Goal: Task Accomplishment & Management: Manage account settings

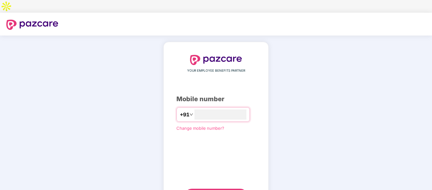
type input "**********"
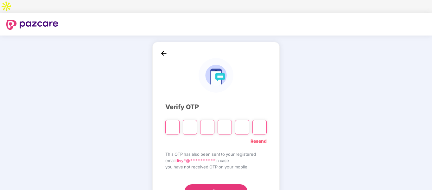
click at [255, 138] on link "Resend" at bounding box center [259, 141] width 16 height 7
click at [176, 120] on input "Please enter verification code. Digit 1" at bounding box center [172, 127] width 14 height 15
type input "*"
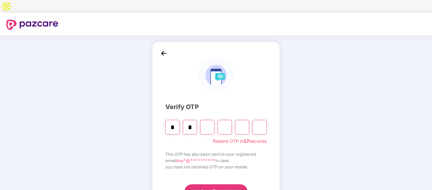
type input "*"
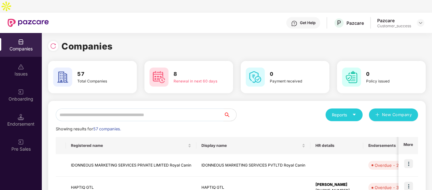
click at [166, 108] on input "text" at bounding box center [140, 114] width 168 height 13
type input "*"
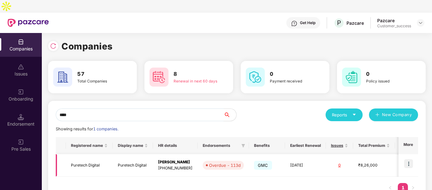
type input "****"
click at [408, 159] on img at bounding box center [409, 163] width 9 height 9
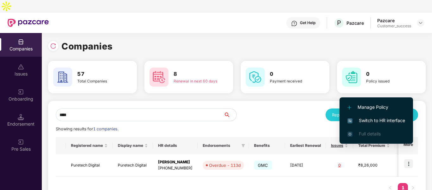
click at [367, 121] on span "Switch to HR interface" at bounding box center [377, 120] width 58 height 7
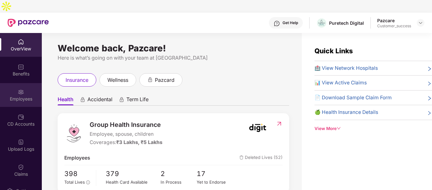
click at [24, 83] on div "Employees" at bounding box center [21, 95] width 42 height 24
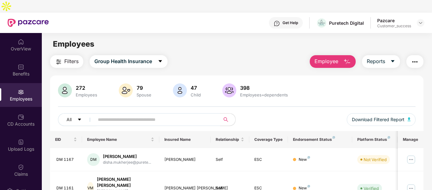
click at [121, 115] on input "text" at bounding box center [155, 120] width 114 height 10
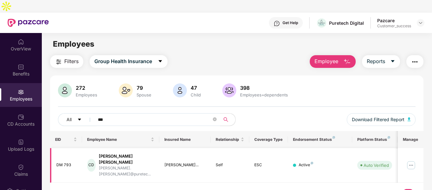
type input "***"
click at [411, 160] on img at bounding box center [411, 165] width 10 height 10
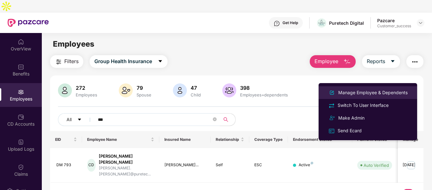
click at [349, 94] on div "Manage Employee & Dependents" at bounding box center [373, 92] width 72 height 7
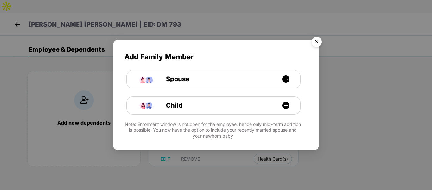
click at [317, 45] on img "Close" at bounding box center [317, 43] width 18 height 18
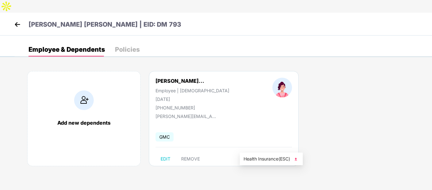
click at [263, 157] on span "Health Card(s)" at bounding box center [273, 158] width 30 height 3
click at [298, 157] on img at bounding box center [296, 159] width 6 height 6
click at [18, 20] on img at bounding box center [18, 25] width 10 height 10
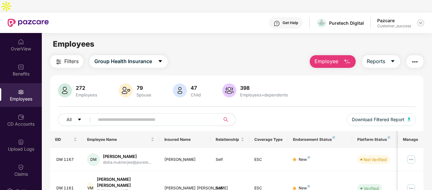
click at [421, 20] on img at bounding box center [421, 22] width 5 height 5
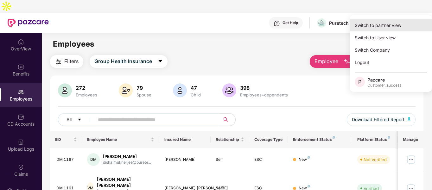
click at [371, 31] on div "Switch to partner view" at bounding box center [391, 25] width 82 height 12
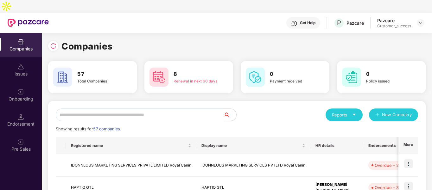
click at [84, 108] on input "text" at bounding box center [140, 114] width 168 height 13
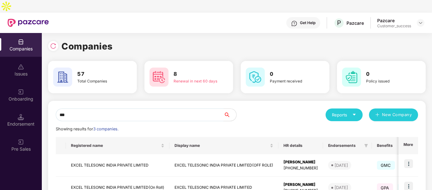
type input "****"
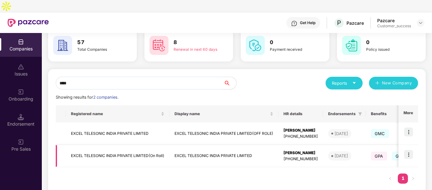
click at [120, 145] on td "EXCEL TELESONIC INDIA PRIVATE LIMITED(On Roll)" at bounding box center [118, 156] width 104 height 23
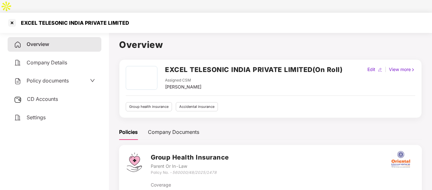
click at [48, 75] on div "Policy documents" at bounding box center [55, 81] width 94 height 15
click at [49, 77] on span "Policy documents" at bounding box center [48, 80] width 42 height 6
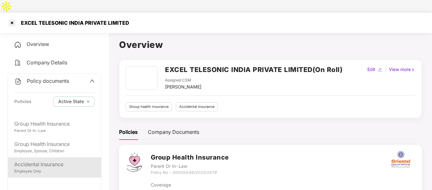
click at [49, 168] on div "Employee Only" at bounding box center [54, 171] width 81 height 6
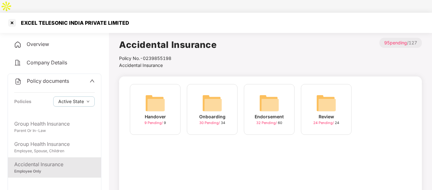
click at [267, 95] on img at bounding box center [269, 103] width 20 height 20
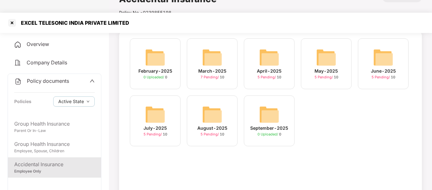
scroll to position [46, 0]
click at [226, 106] on div "August-2025 5 Pending / 10" at bounding box center [212, 120] width 51 height 51
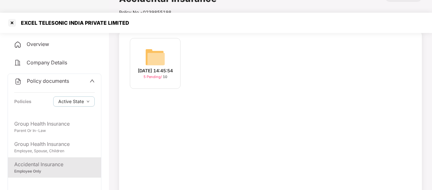
click at [151, 47] on img at bounding box center [155, 57] width 20 height 20
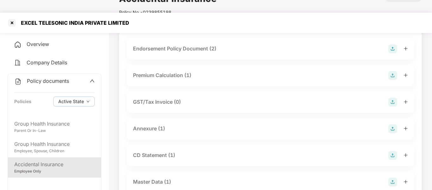
click at [159, 178] on div "Master Data (1)" at bounding box center [152, 182] width 38 height 8
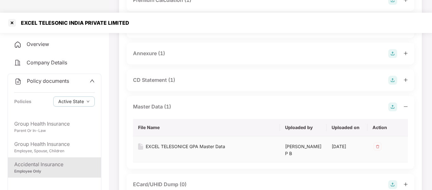
scroll to position [121, 0]
click at [195, 143] on div "EXCEL TELESONICE GPA Master Data" at bounding box center [186, 146] width 80 height 7
click at [10, 18] on div at bounding box center [12, 23] width 10 height 10
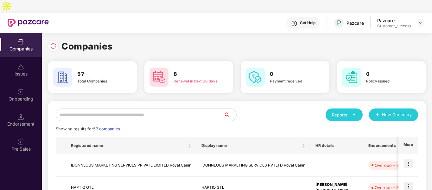
click at [152, 108] on input "text" at bounding box center [140, 114] width 168 height 13
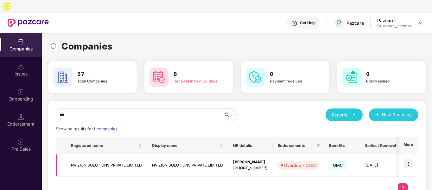
type input "***"
click at [409, 159] on img at bounding box center [409, 163] width 9 height 9
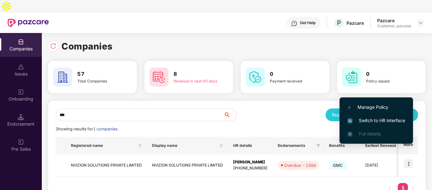
click at [366, 120] on span "Switch to HR interface" at bounding box center [377, 120] width 58 height 7
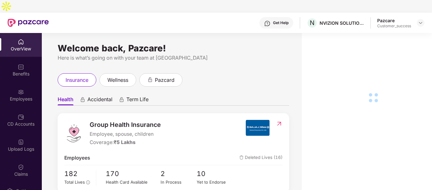
click at [18, 89] on img at bounding box center [21, 92] width 6 height 6
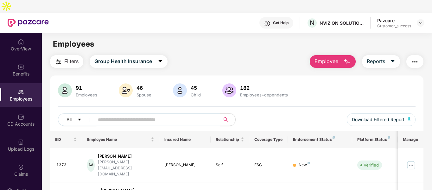
click at [179, 115] on input "text" at bounding box center [155, 120] width 114 height 10
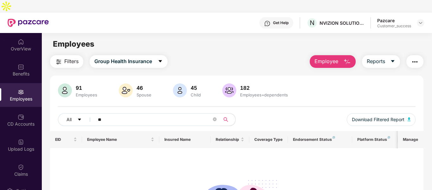
type input "*"
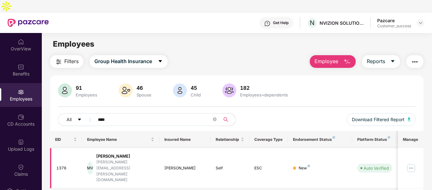
scroll to position [20, 0]
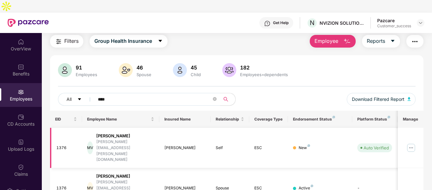
type input "****"
click at [411, 143] on img at bounding box center [411, 148] width 10 height 10
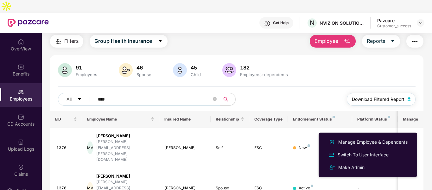
click at [410, 97] on img "button" at bounding box center [409, 99] width 3 height 4
